Goal: Check status: Check status

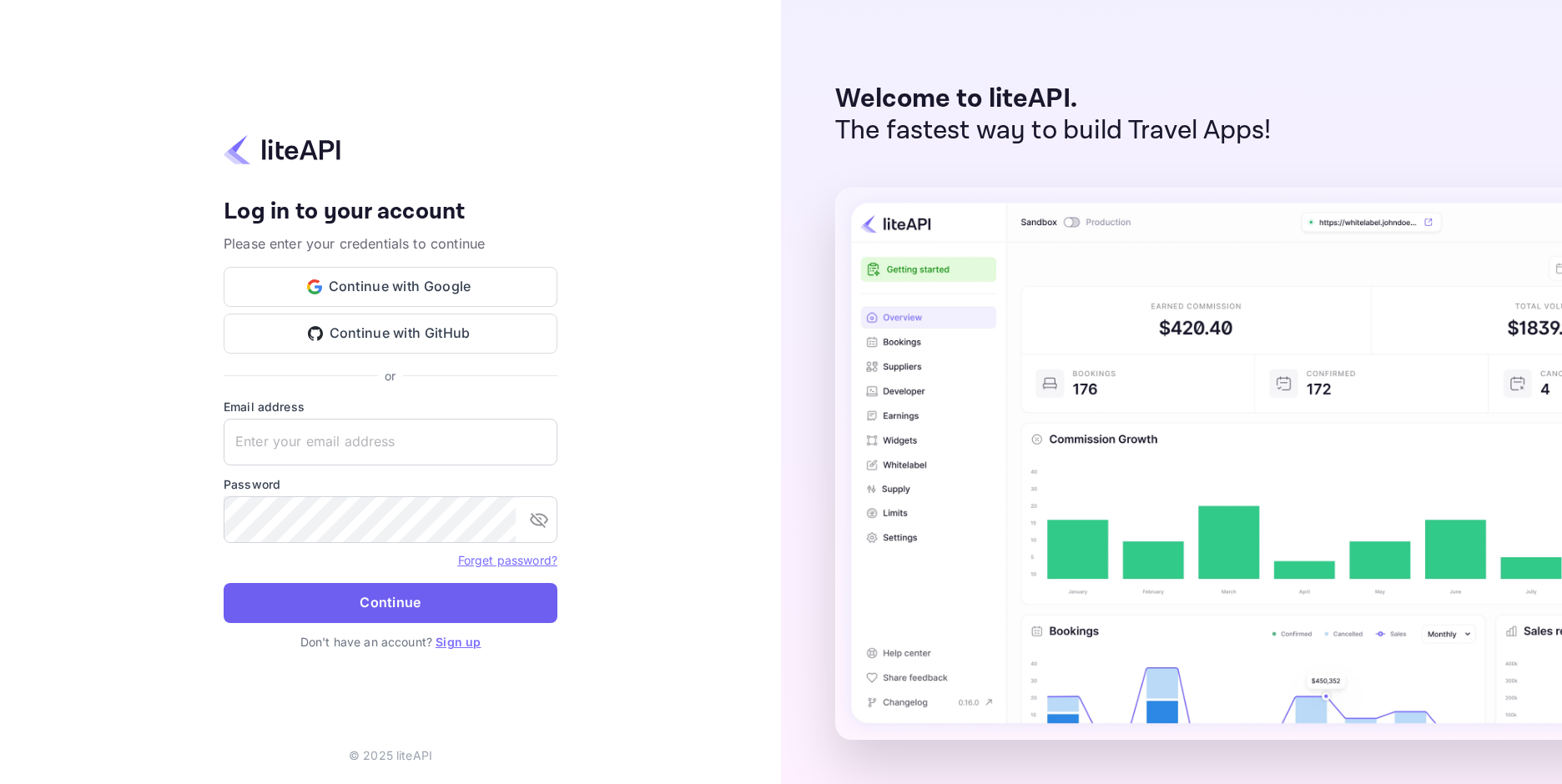
type input "[EMAIL_ADDRESS][DOMAIN_NAME]"
click at [449, 598] on button "Continue" at bounding box center [390, 603] width 333 height 40
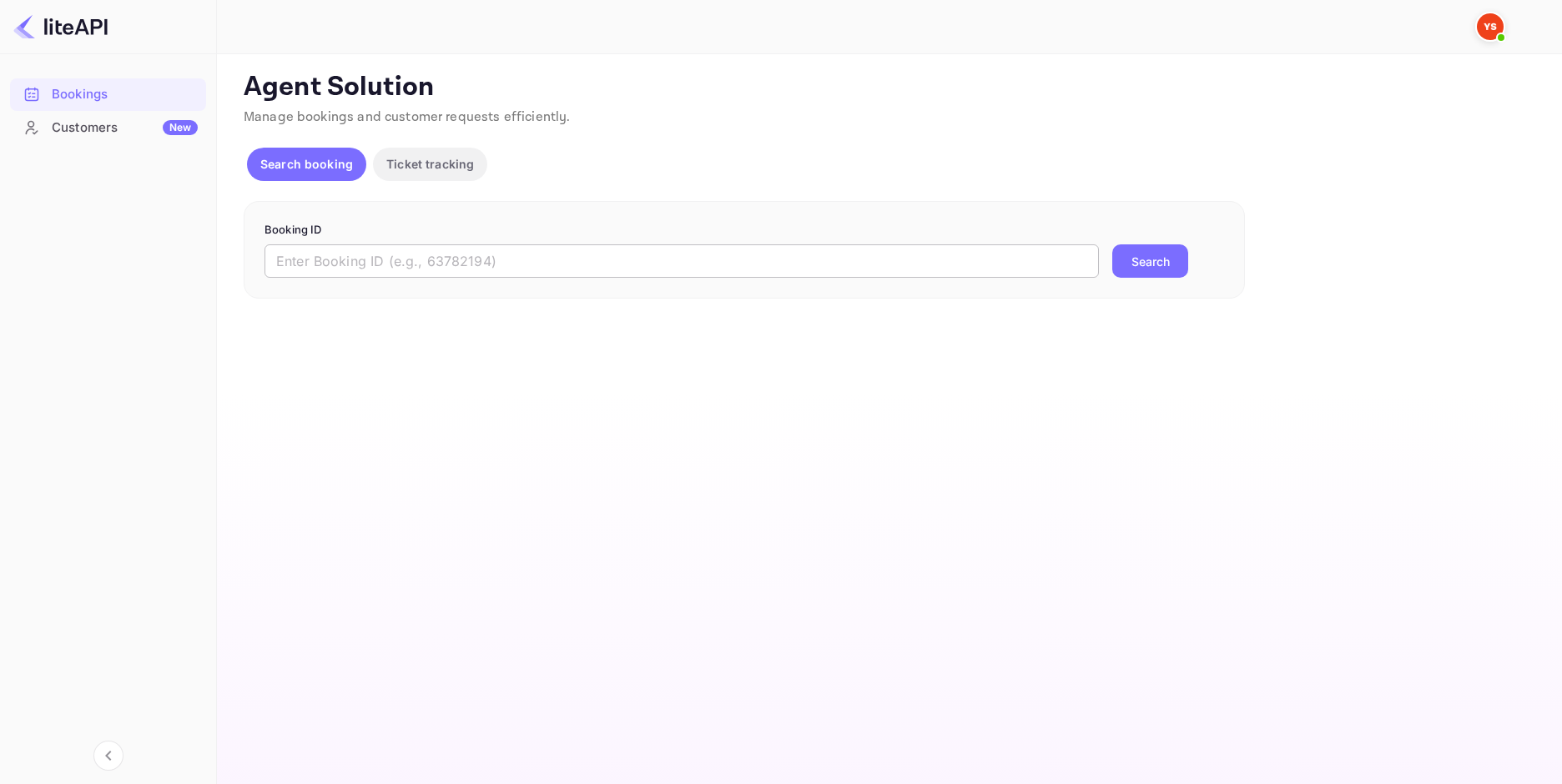
click at [490, 266] on input "text" at bounding box center [681, 261] width 834 height 34
paste input "9291940"
type input "9291940"
click at [1122, 248] on button "Search" at bounding box center [1150, 261] width 76 height 34
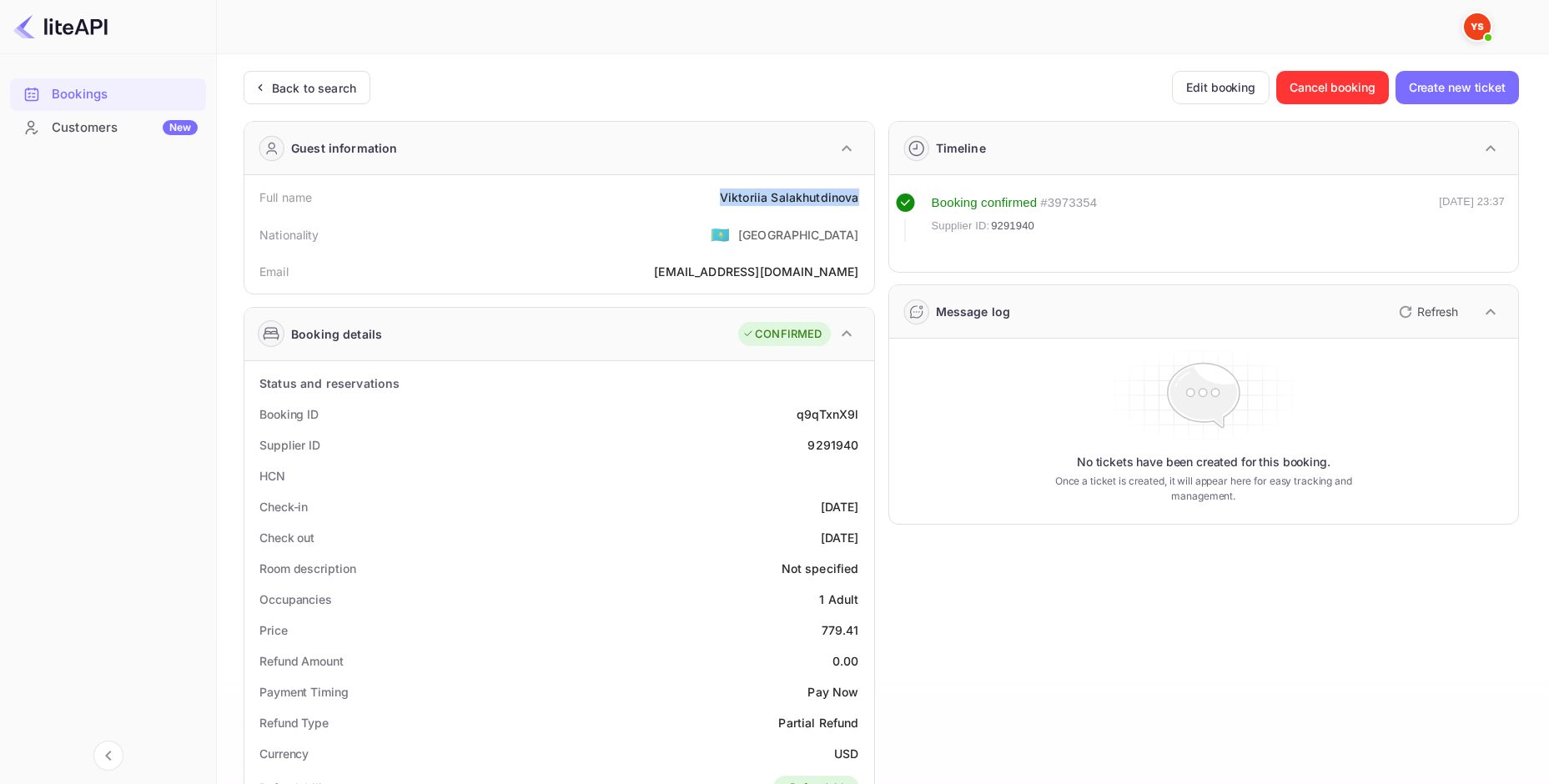
drag, startPoint x: 721, startPoint y: 201, endPoint x: 866, endPoint y: 201, distance: 145.0
click at [866, 201] on div "Full name Viktoriia Salakhutdinova" at bounding box center [559, 197] width 616 height 31
copy div "Viktoriia Salakhutdinova"
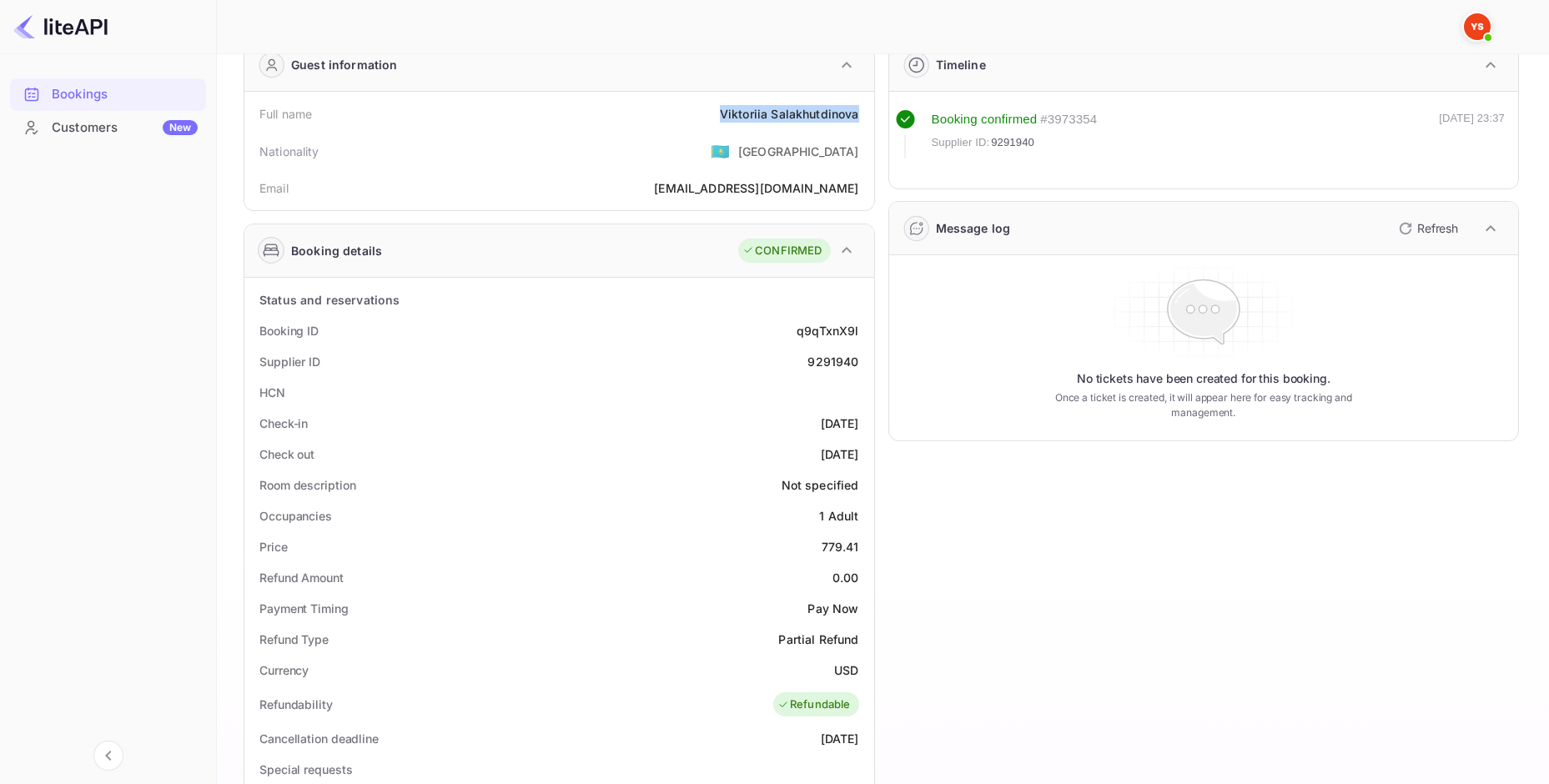
scroll to position [167, 0]
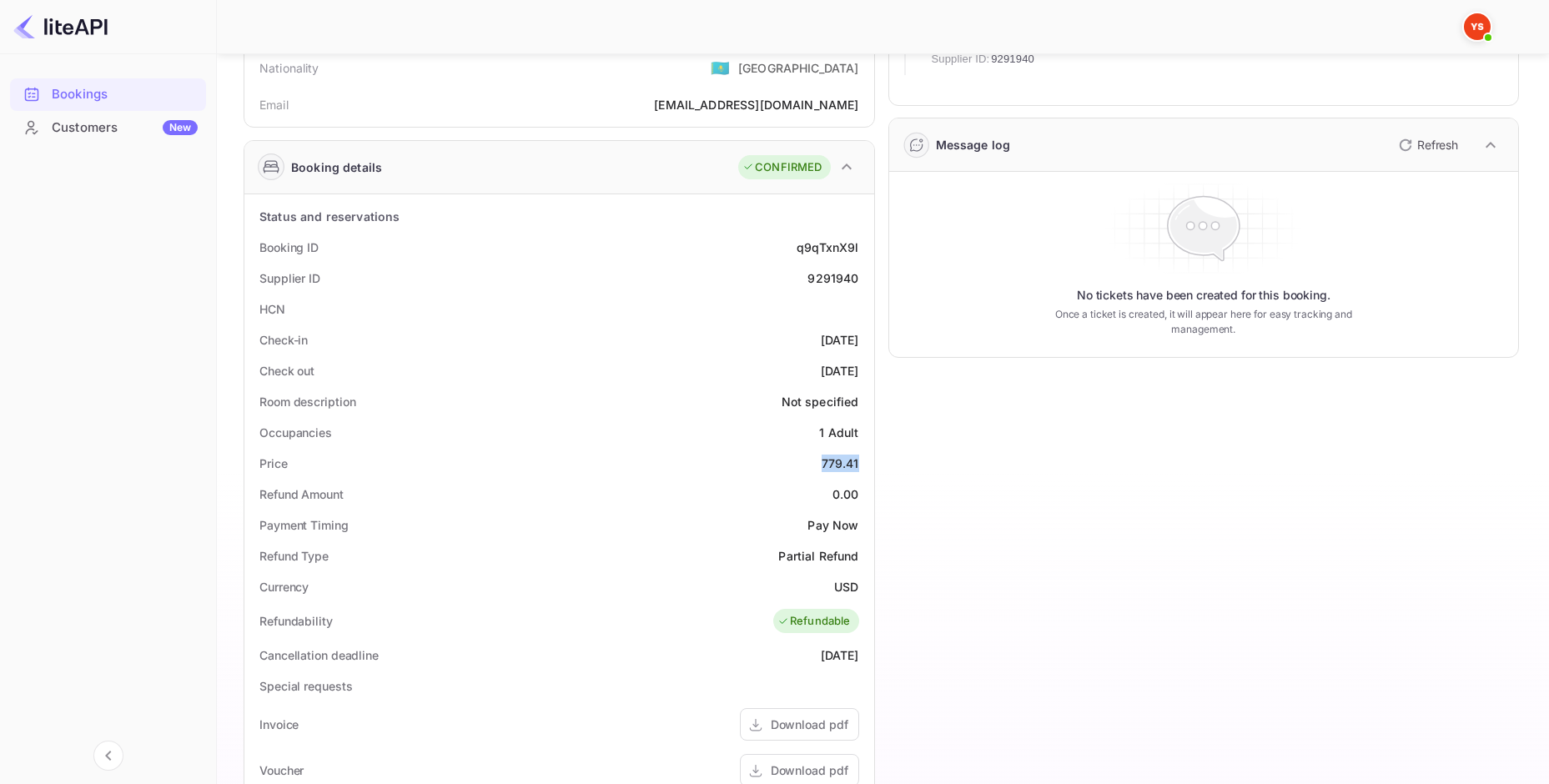
drag, startPoint x: 836, startPoint y: 463, endPoint x: 857, endPoint y: 460, distance: 21.2
click at [857, 460] on div "Price 779.41" at bounding box center [559, 463] width 616 height 31
copy div "779.41"
drag, startPoint x: 824, startPoint y: 588, endPoint x: 861, endPoint y: 586, distance: 37.1
click at [861, 586] on div "Currency USD" at bounding box center [559, 586] width 616 height 31
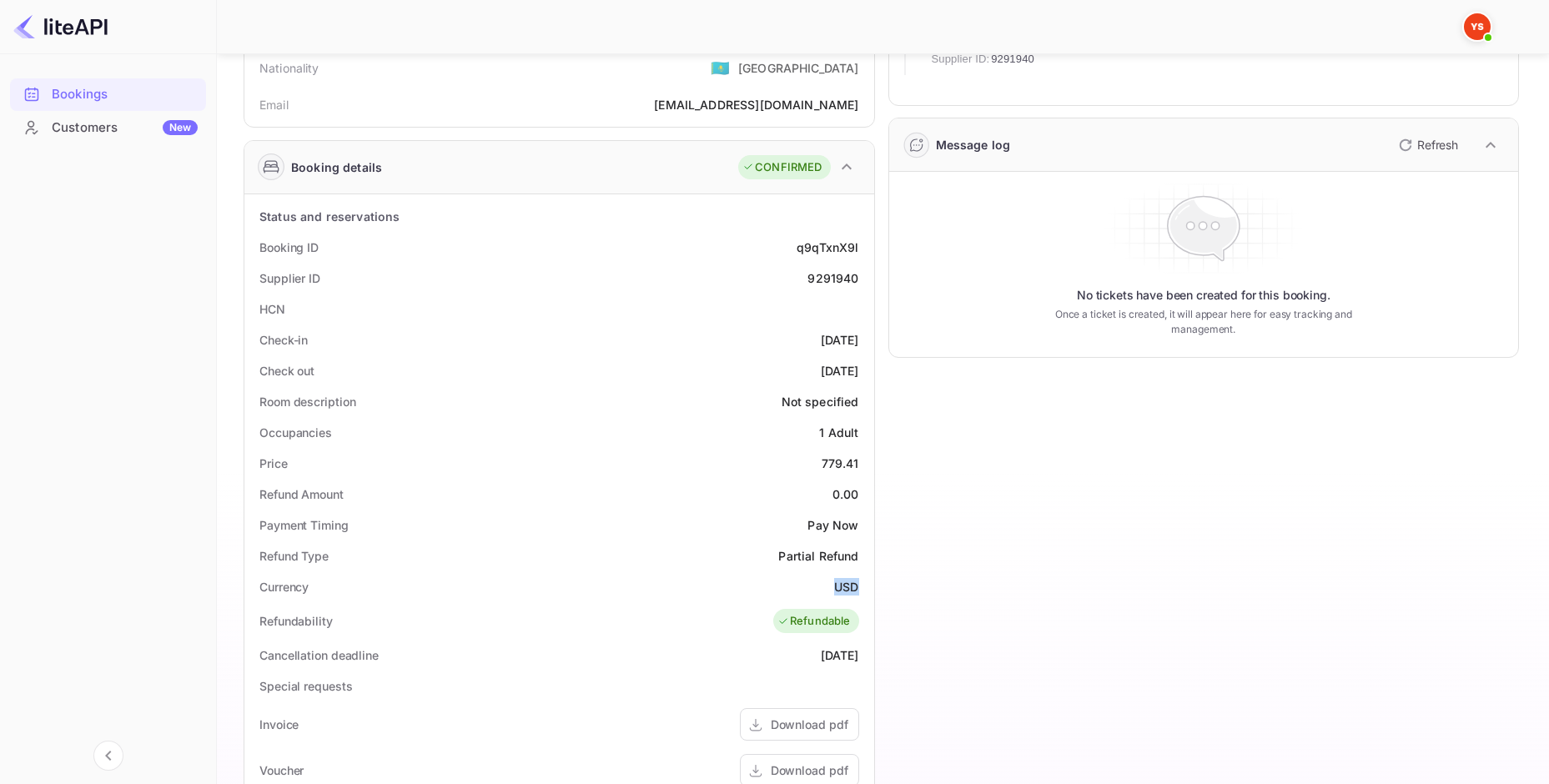
copy div "USD"
